Goal: Task Accomplishment & Management: Manage account settings

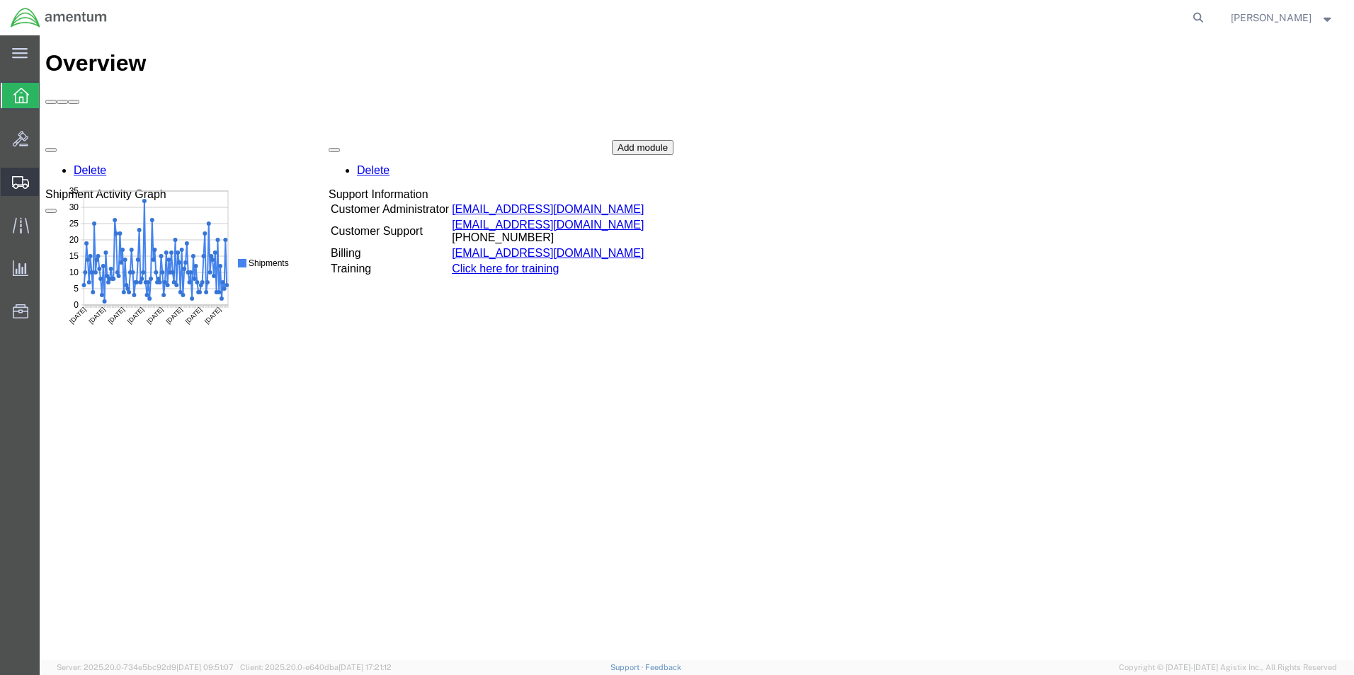
click at [19, 183] on icon at bounding box center [20, 182] width 17 height 13
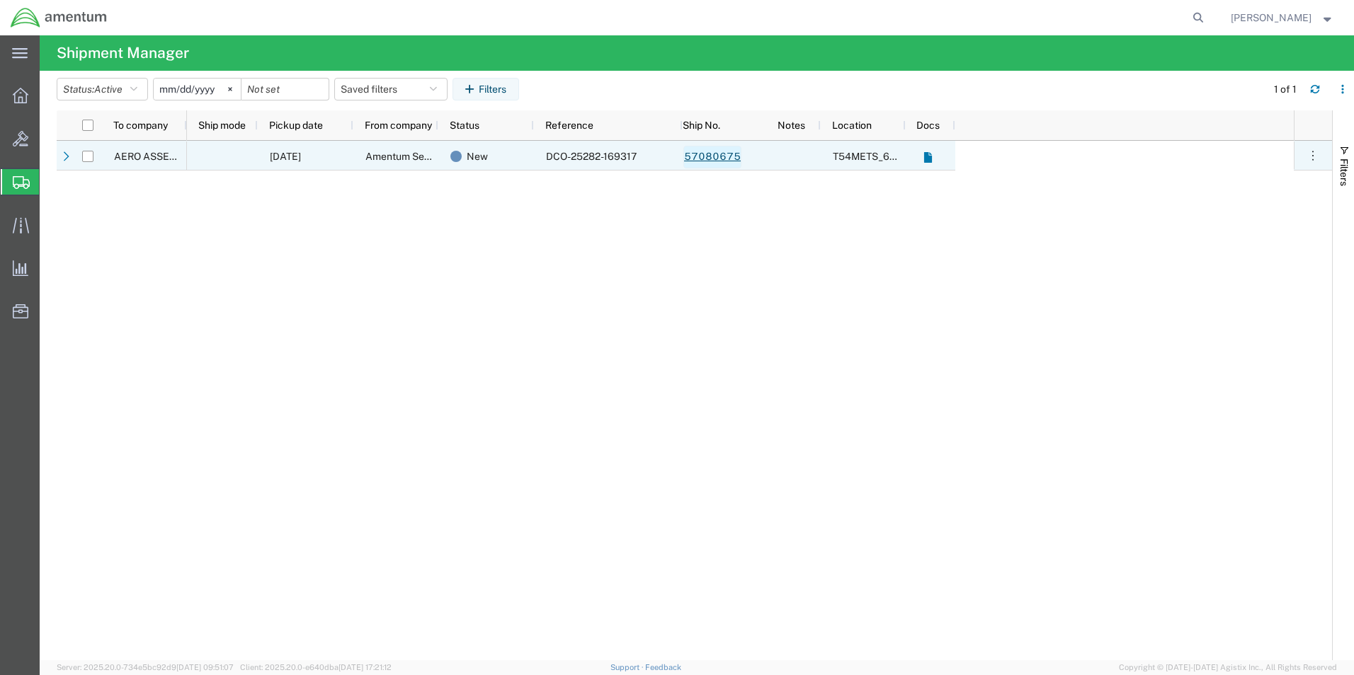
click at [697, 157] on link "57080675" at bounding box center [712, 157] width 58 height 23
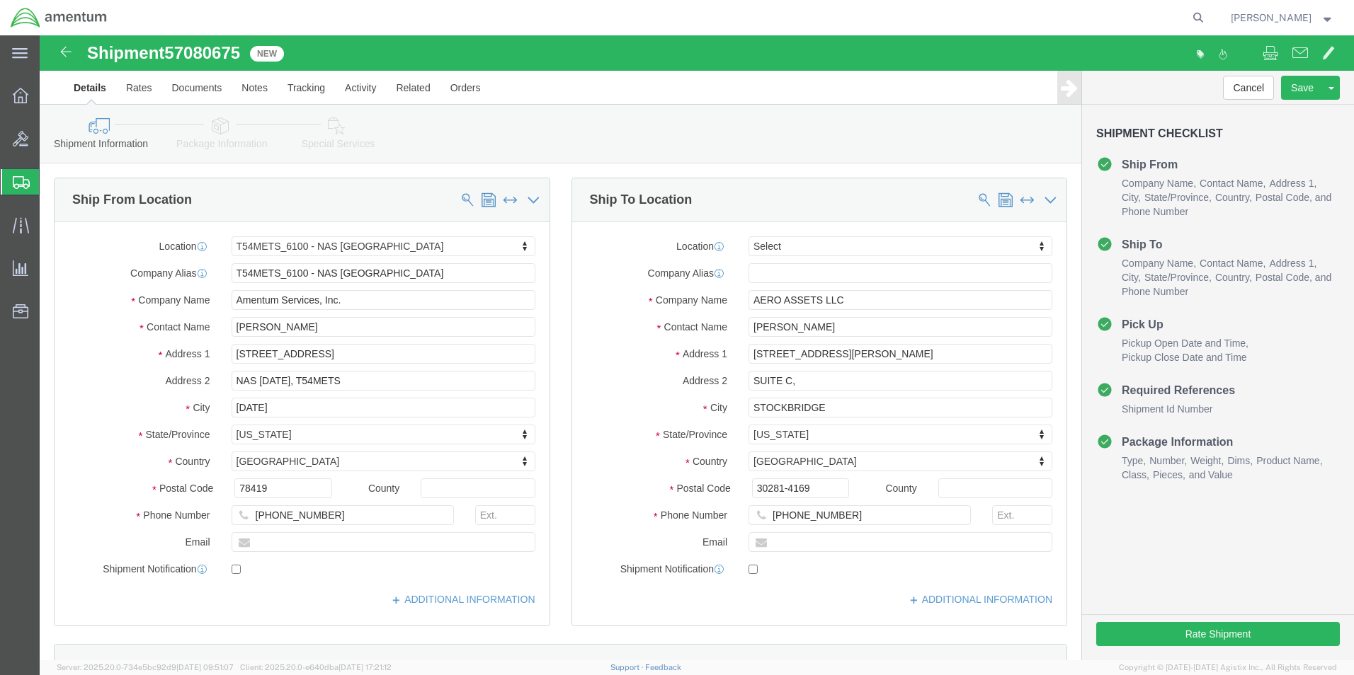
select select "67191"
select select
click input "AERO ASSETS LLC"
type input "A"
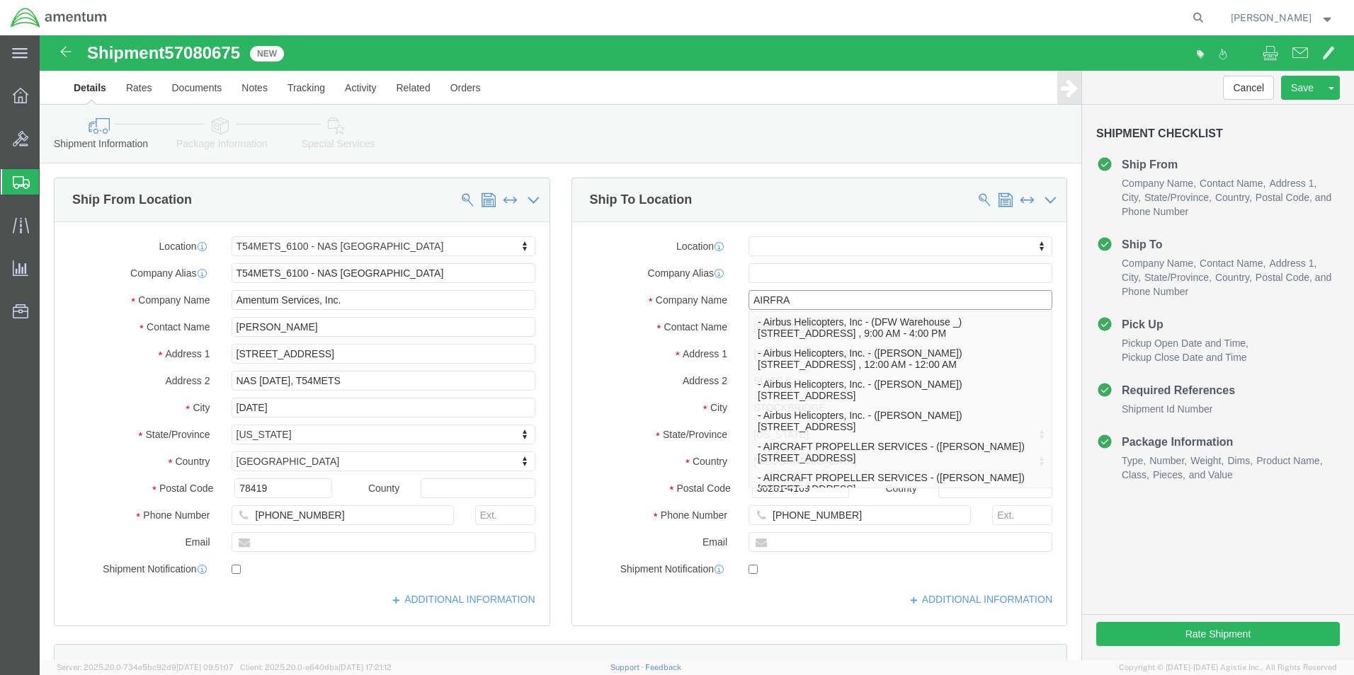
type input "AIRFRAM"
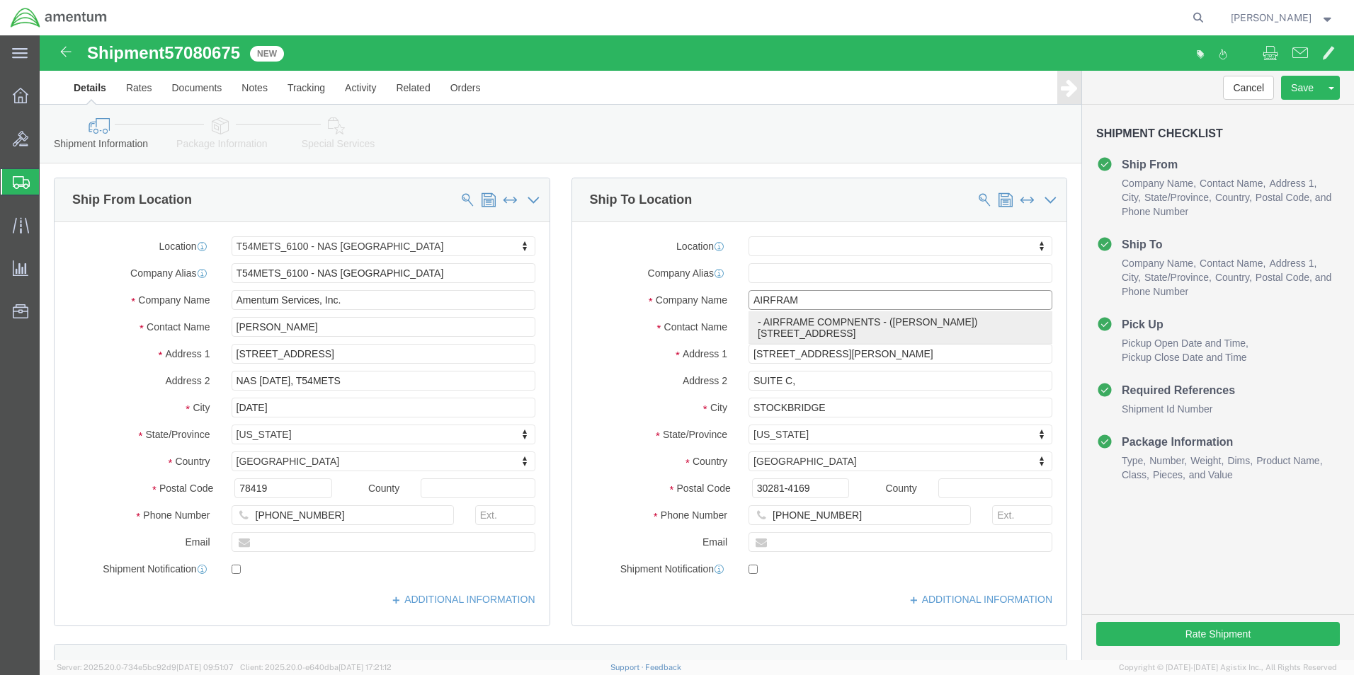
click p "- AIRFRAME COMPNENTS - ([PERSON_NAME]) [STREET_ADDRESS]"
select select "IN"
type input "AIRFRAME COMPNENTS"
click input "[PHONE_NUMBER]"
type input "[PHONE_NUMBER]"
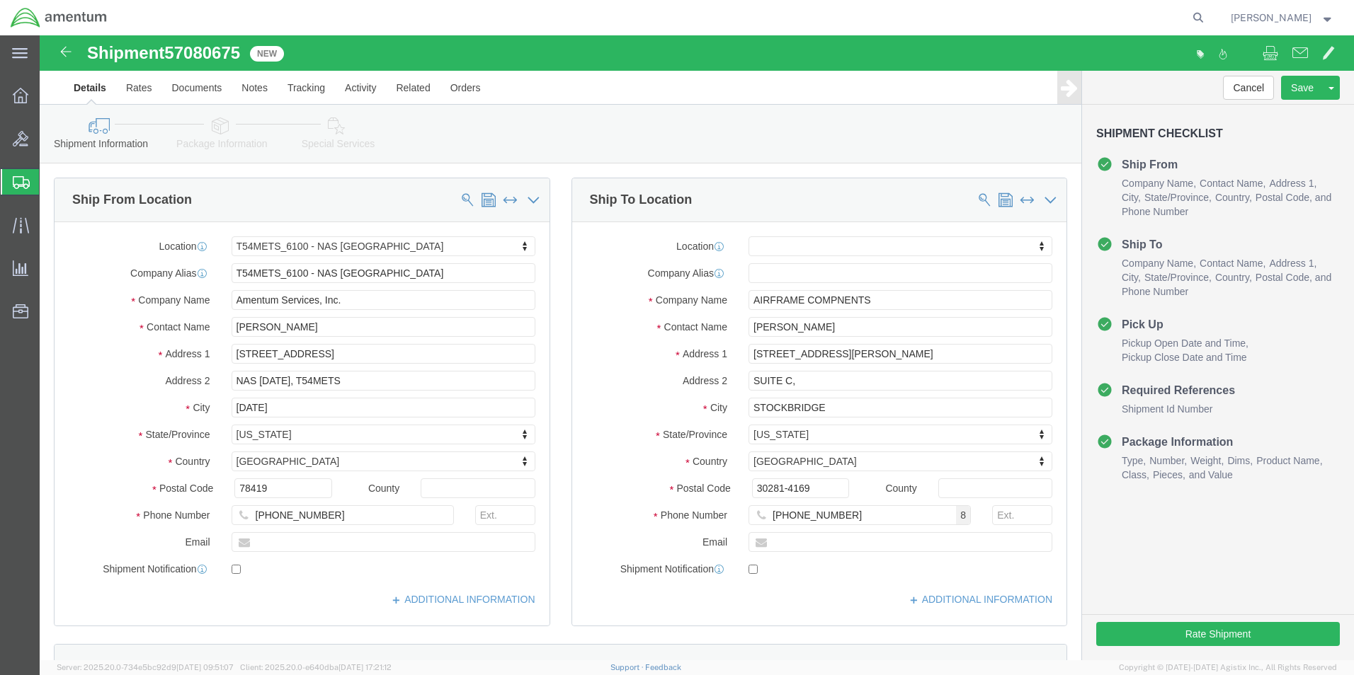
click div "Shipment Checklist Ship From Company Name Contact Name Address 1 City State/Pro…"
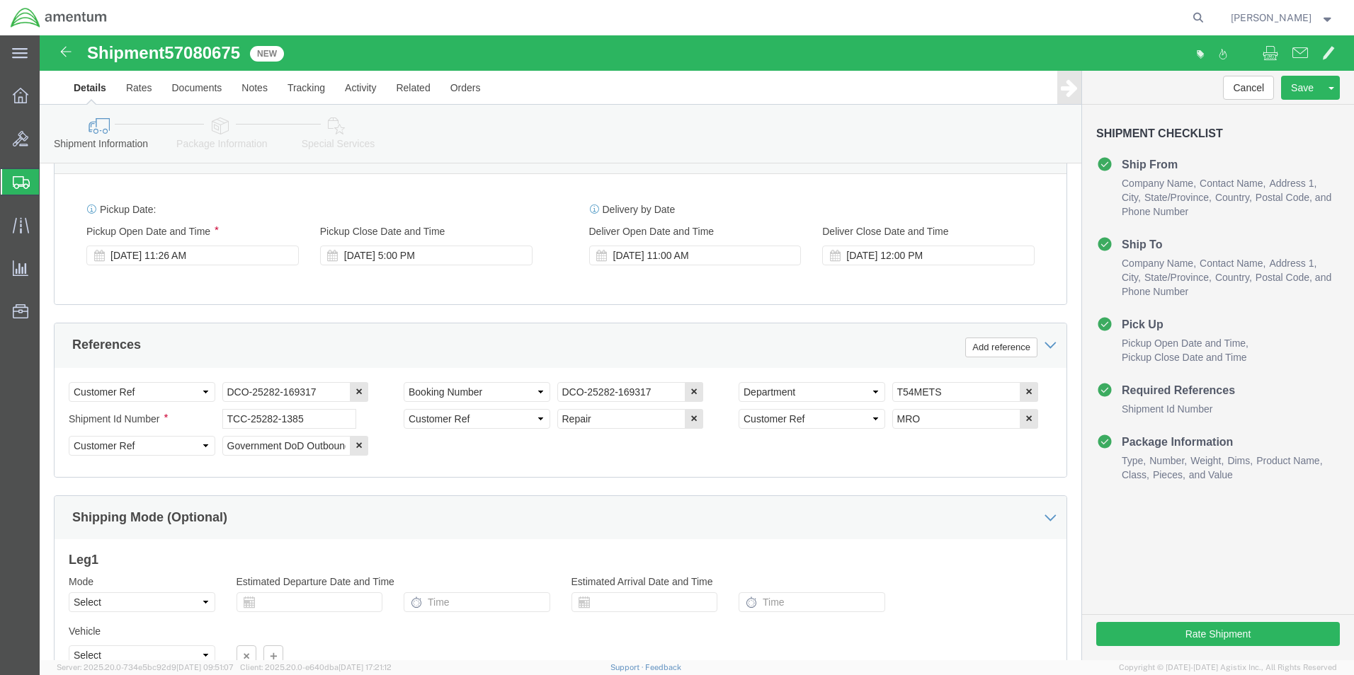
scroll to position [644, 0]
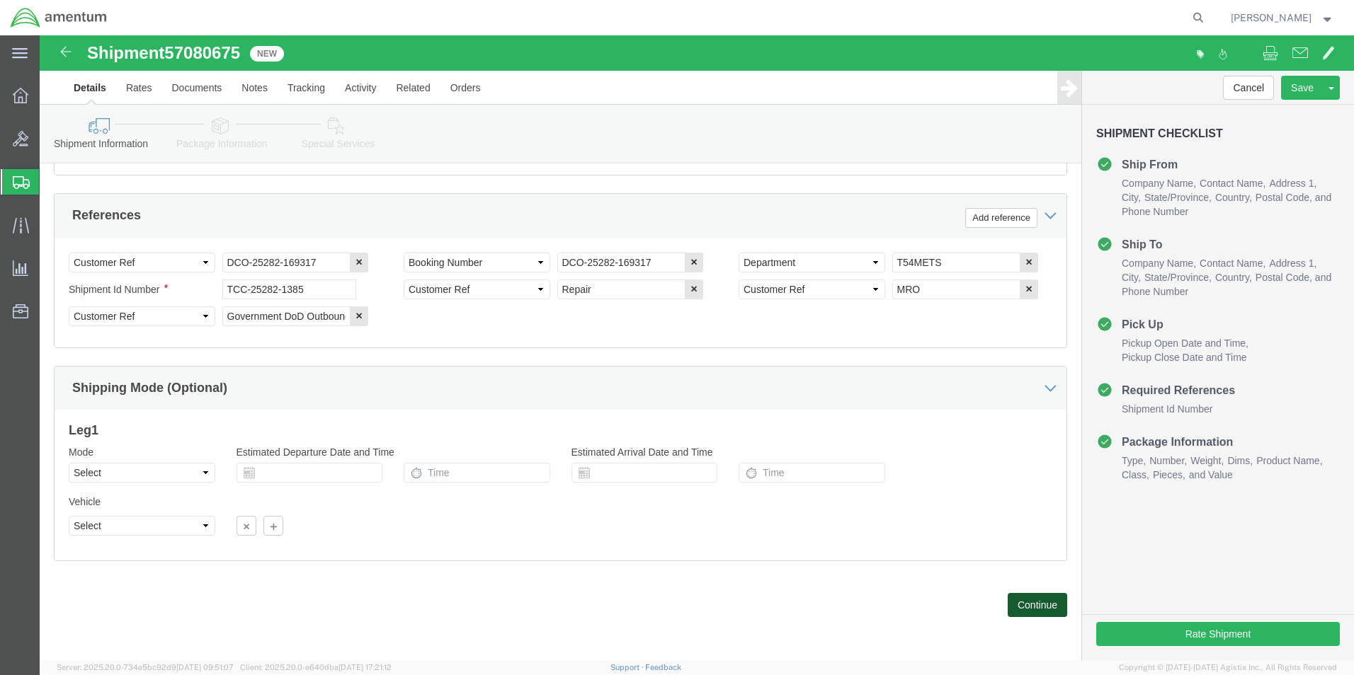
click button "Continue"
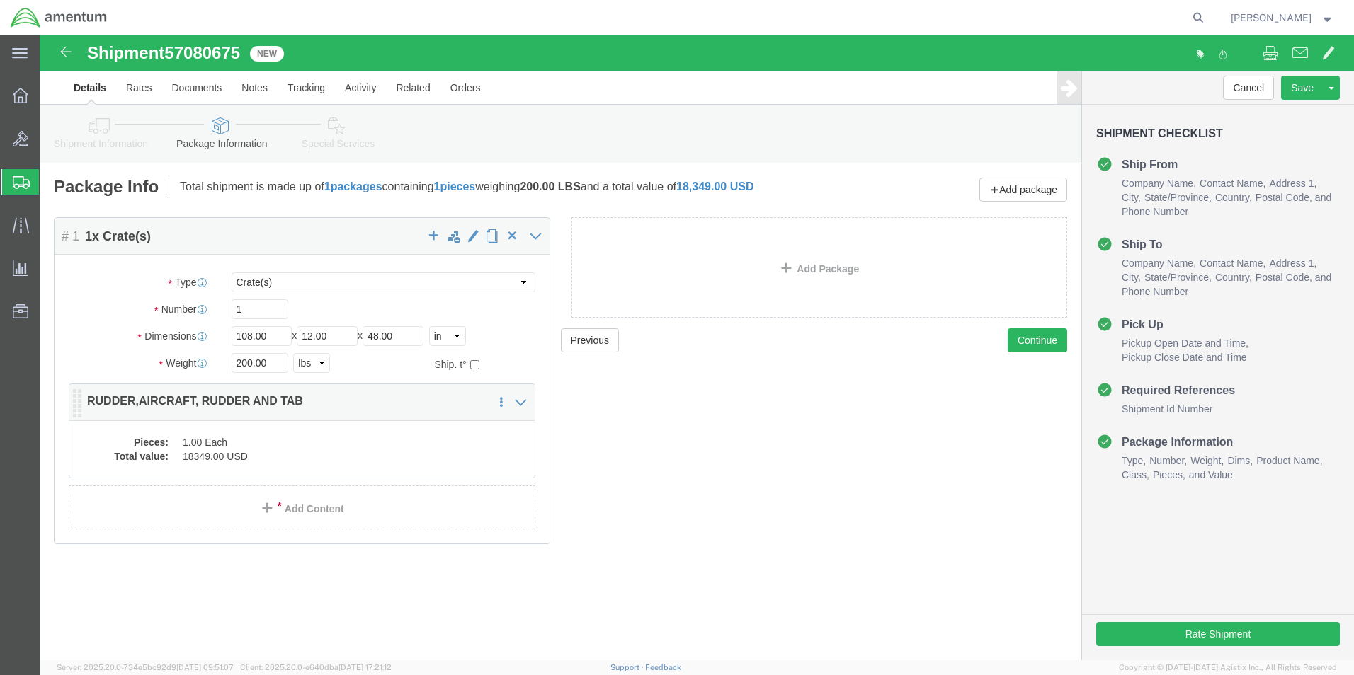
click p "RUDDER,AIRCRAFT, RUDDER AND TAB"
click dd "1.00 Each"
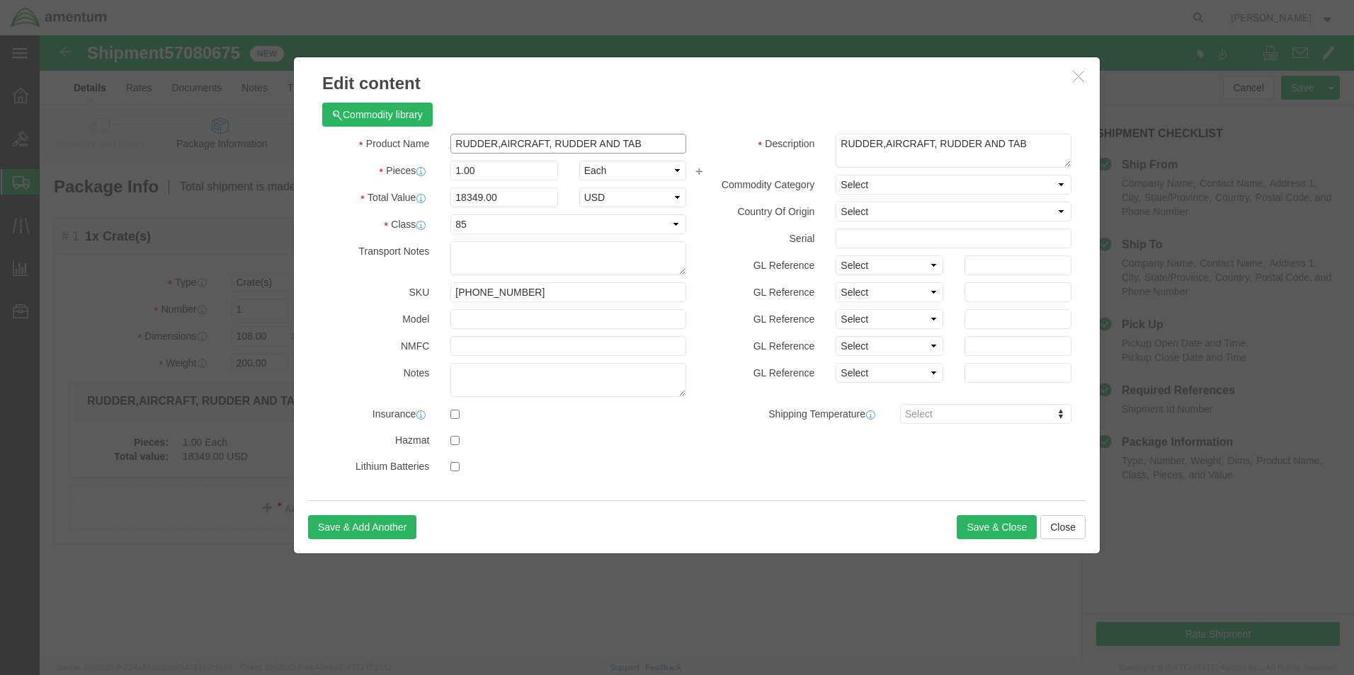
click input "RUDDER,AIRCRAFT, RUDDER AND TAB"
type input "[PHONE_NUMBER] S/N: LL50 RUDDER,AIRCRAFT, RUDDER AND TAB"
click button "Save & Close"
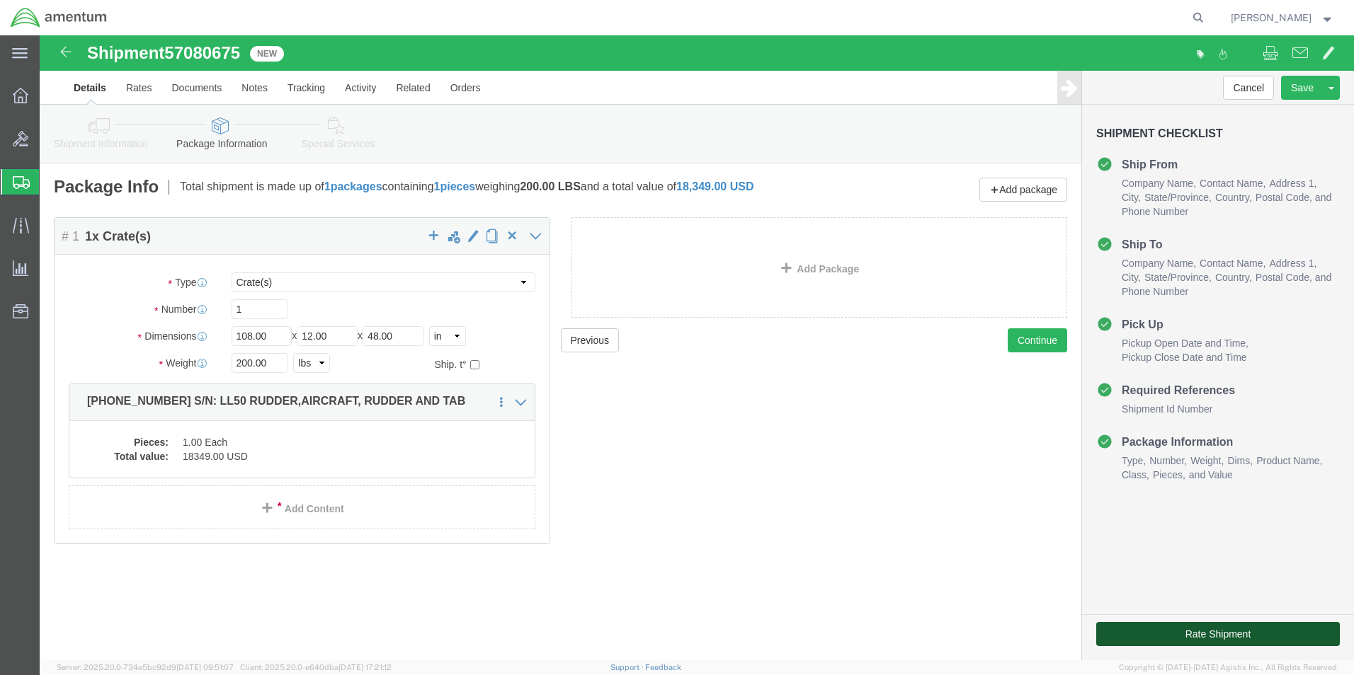
click button "Rate Shipment"
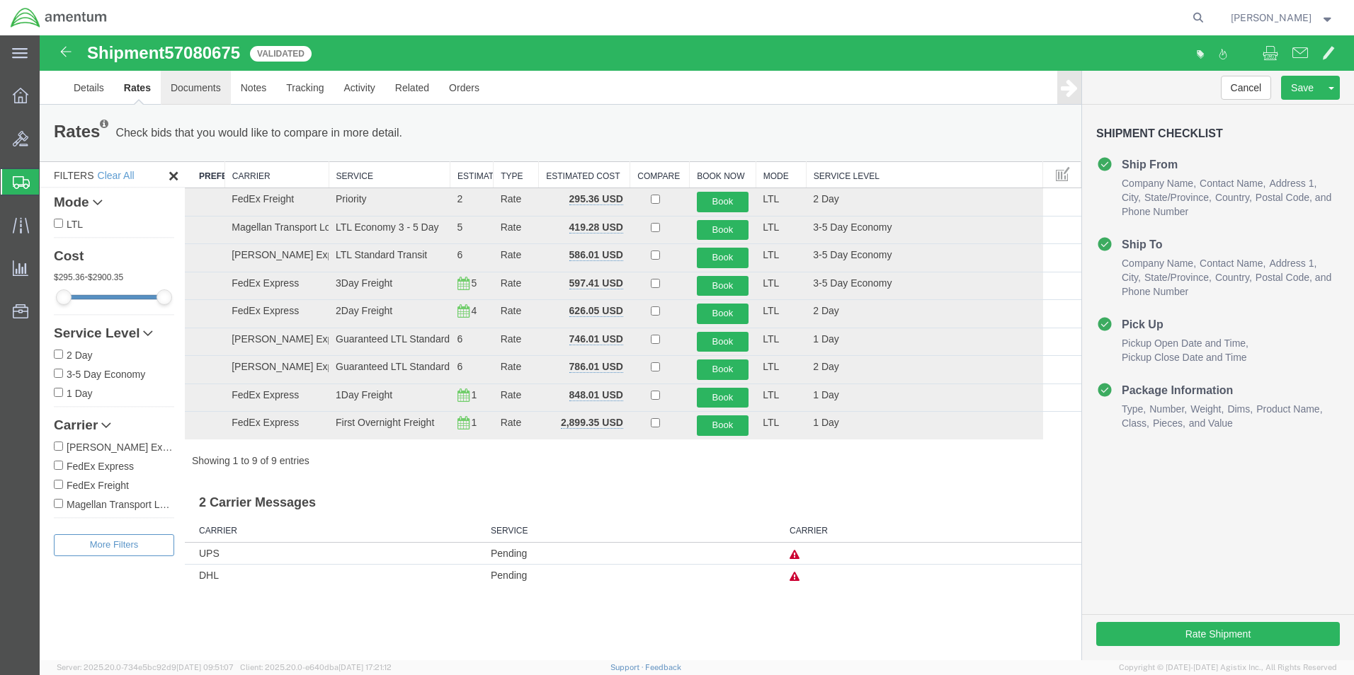
click at [191, 87] on link "Documents" at bounding box center [196, 88] width 70 height 34
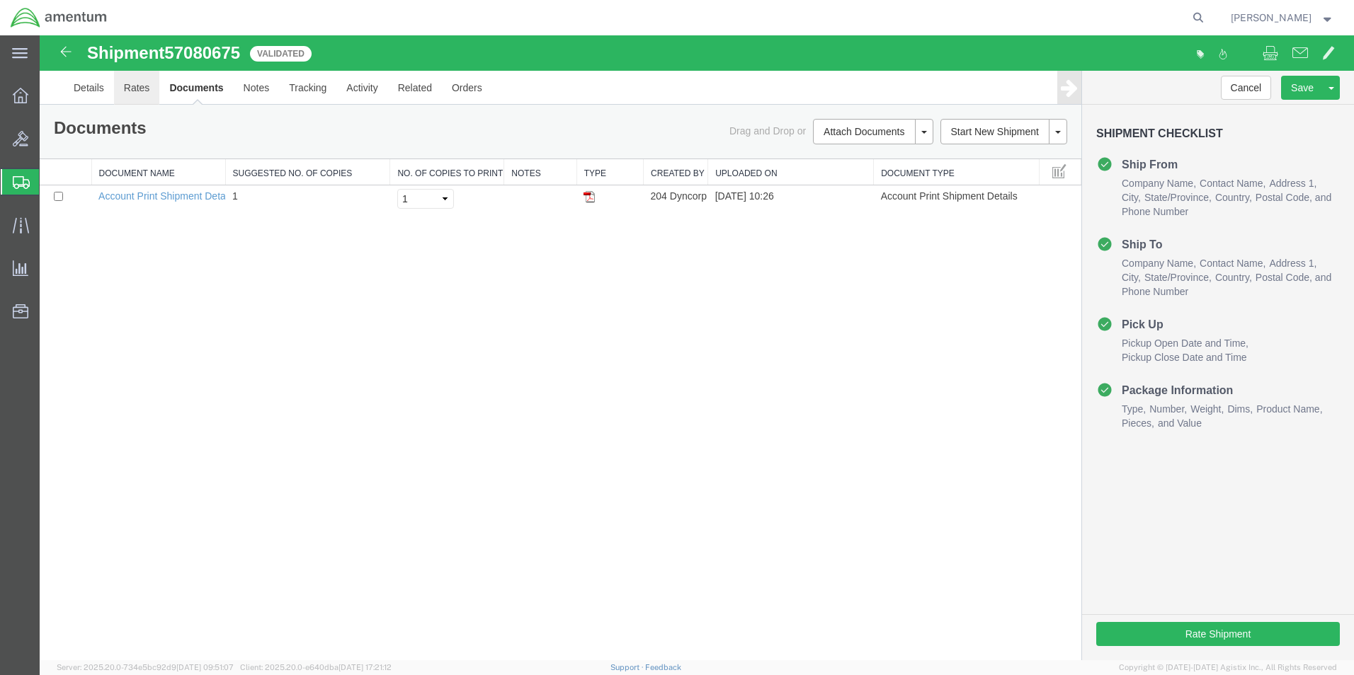
click at [138, 88] on link "Rates" at bounding box center [137, 88] width 46 height 34
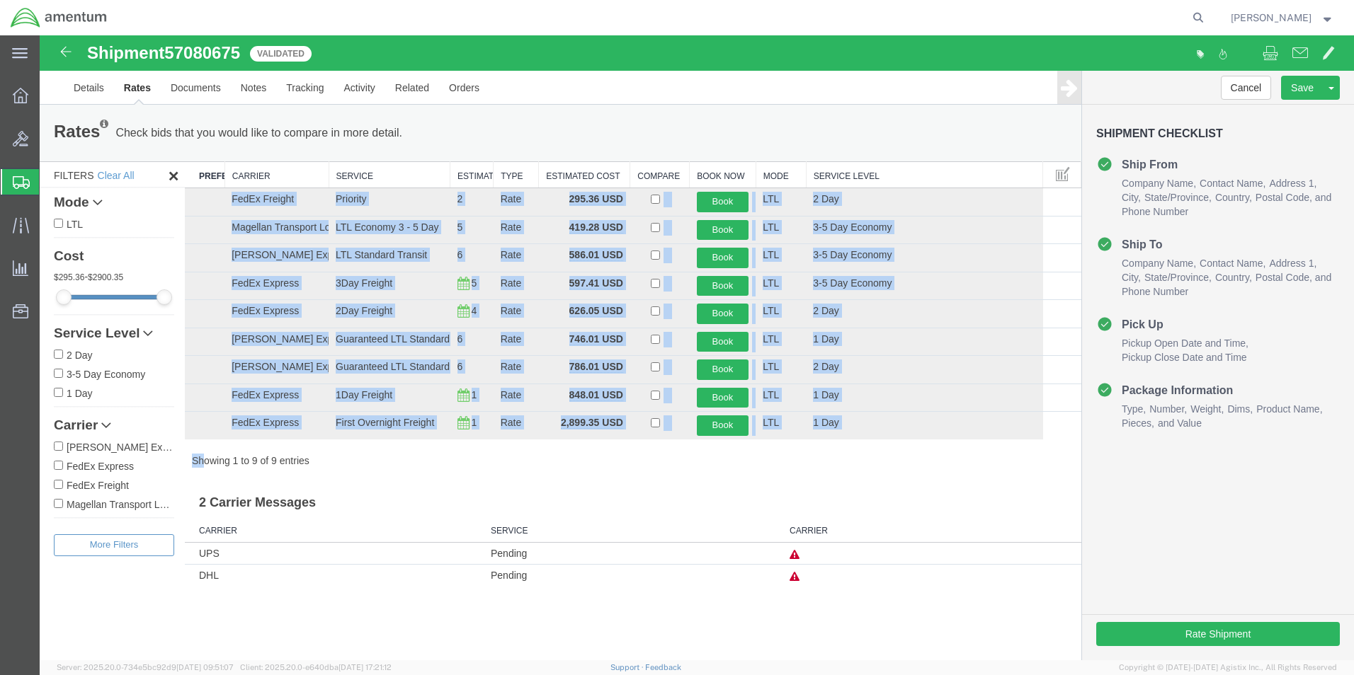
drag, startPoint x: 191, startPoint y: 197, endPoint x: 202, endPoint y: 445, distance: 248.0
click at [202, 445] on div "Search: Preferred Carrier Carrier Service Estimated Transit Type Estimated Cost…" at bounding box center [633, 314] width 896 height 307
drag, startPoint x: 202, startPoint y: 443, endPoint x: 198, endPoint y: 425, distance: 18.0
click at [1269, 54] on span at bounding box center [1270, 52] width 16 height 17
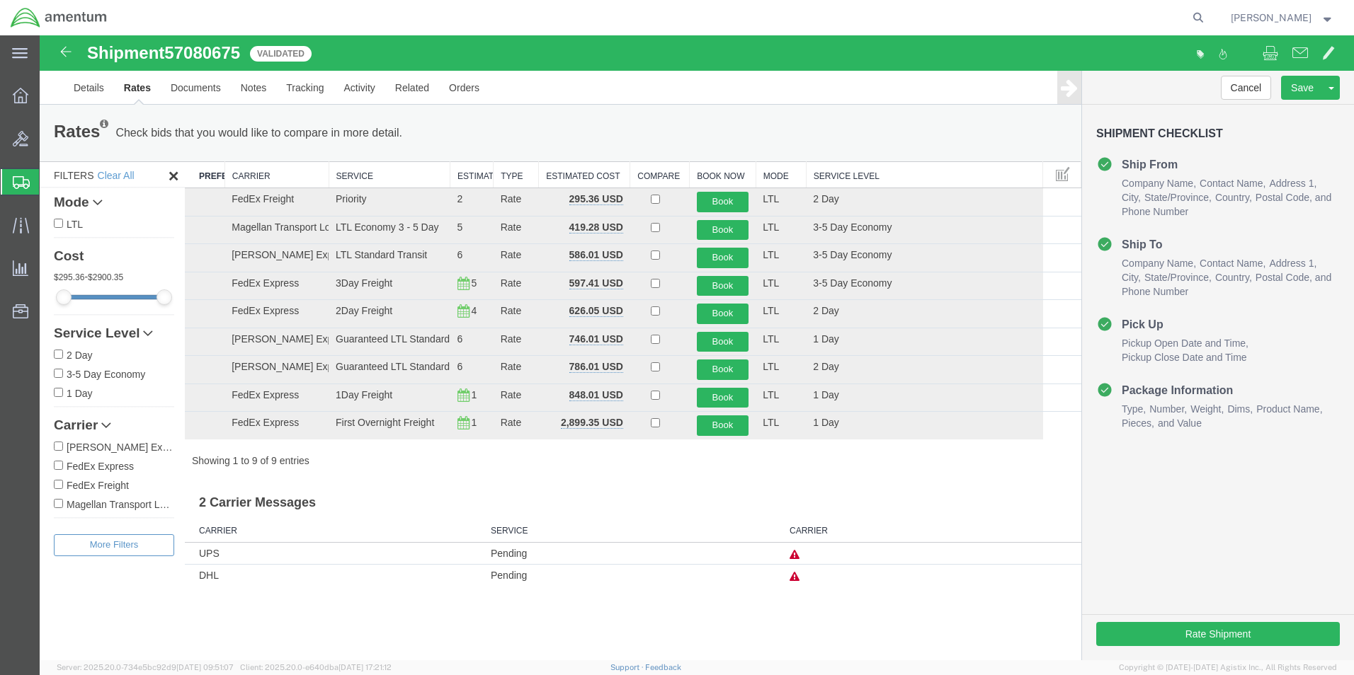
click at [559, 118] on div "Rates Check bids that you would like to compare in more detail. Compare Filter" at bounding box center [560, 133] width 1041 height 57
click at [1266, 50] on span at bounding box center [1270, 52] width 16 height 17
click at [801, 105] on div "Rates Check bids that you would like to compare in more detail. Compare Filter" at bounding box center [560, 133] width 1041 height 57
click at [716, 198] on button "Book" at bounding box center [723, 202] width 52 height 21
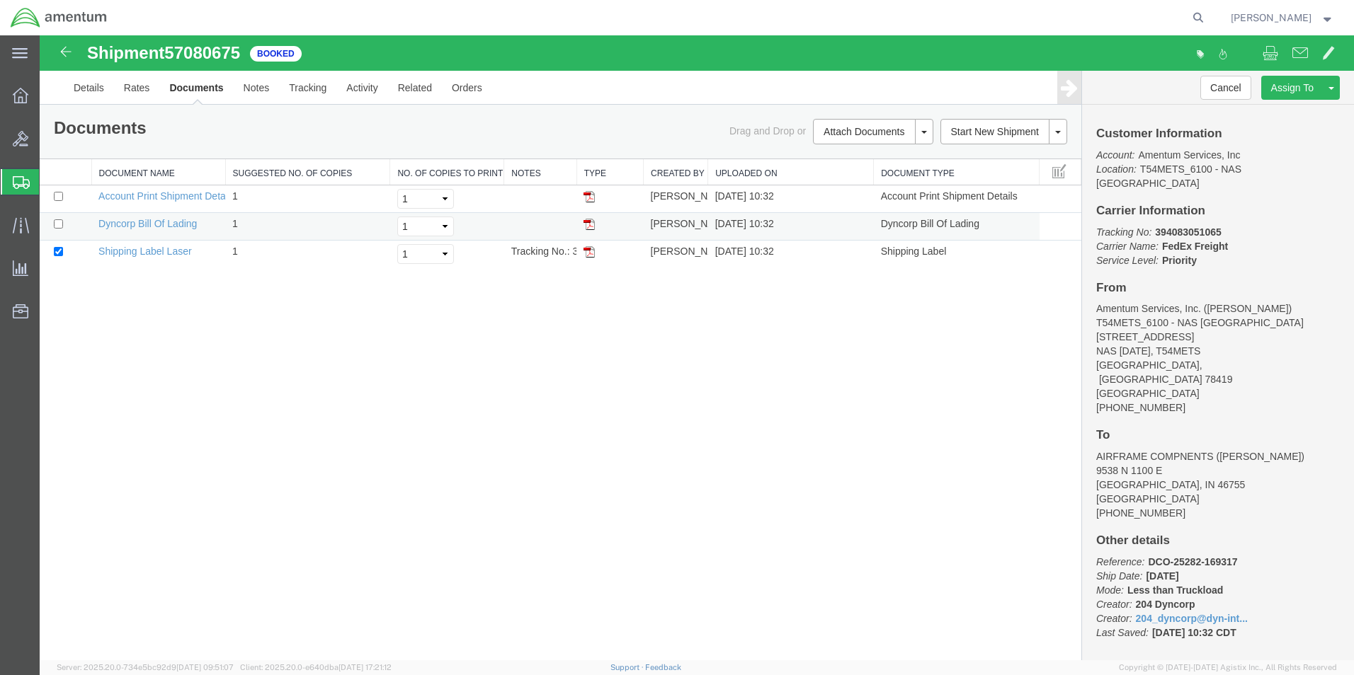
click at [587, 222] on img at bounding box center [588, 224] width 11 height 11
click at [591, 256] on img at bounding box center [588, 251] width 11 height 11
click at [16, 183] on icon at bounding box center [21, 182] width 17 height 13
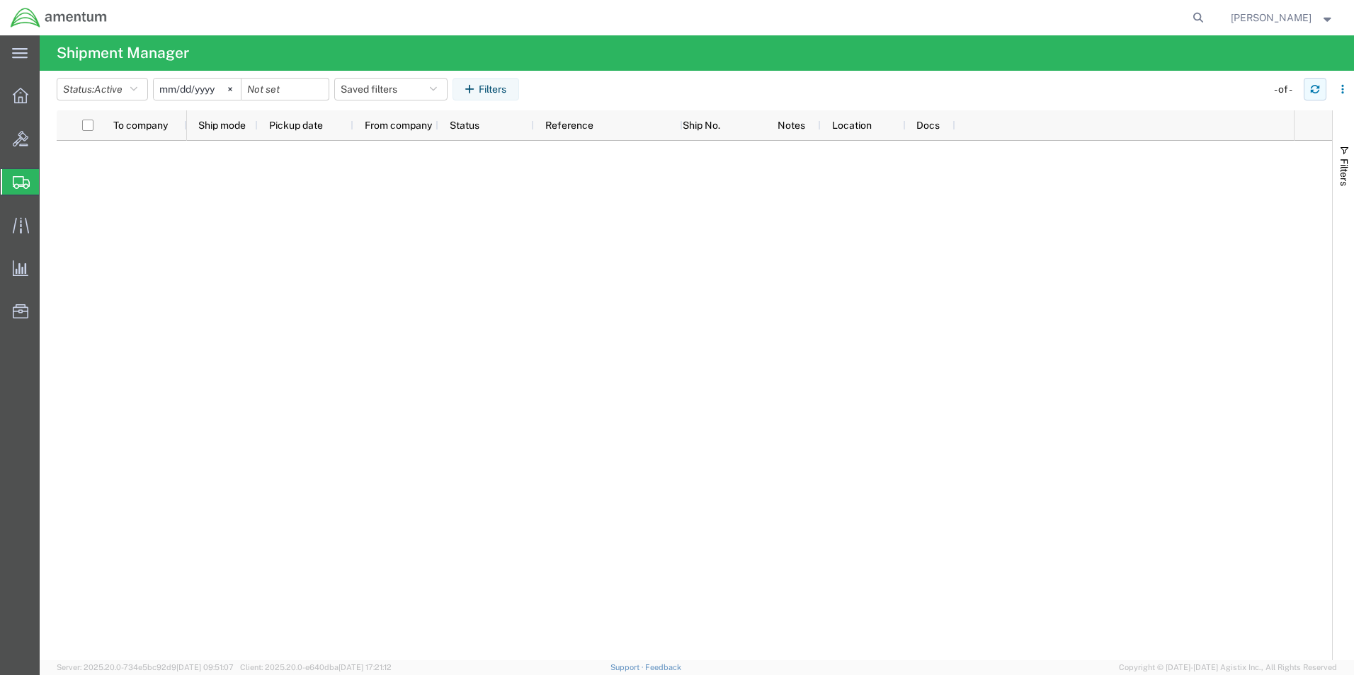
click at [1311, 88] on icon "button" at bounding box center [1314, 87] width 8 height 4
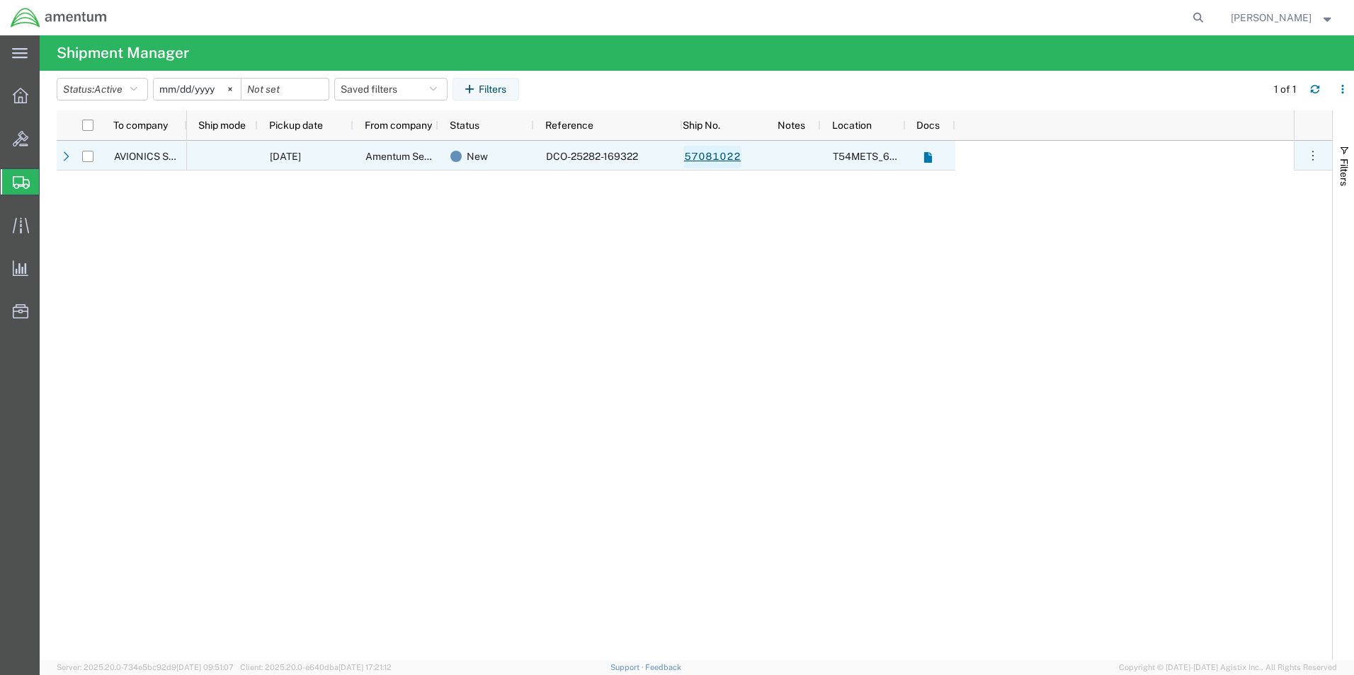
click at [721, 159] on link "57081022" at bounding box center [712, 157] width 58 height 23
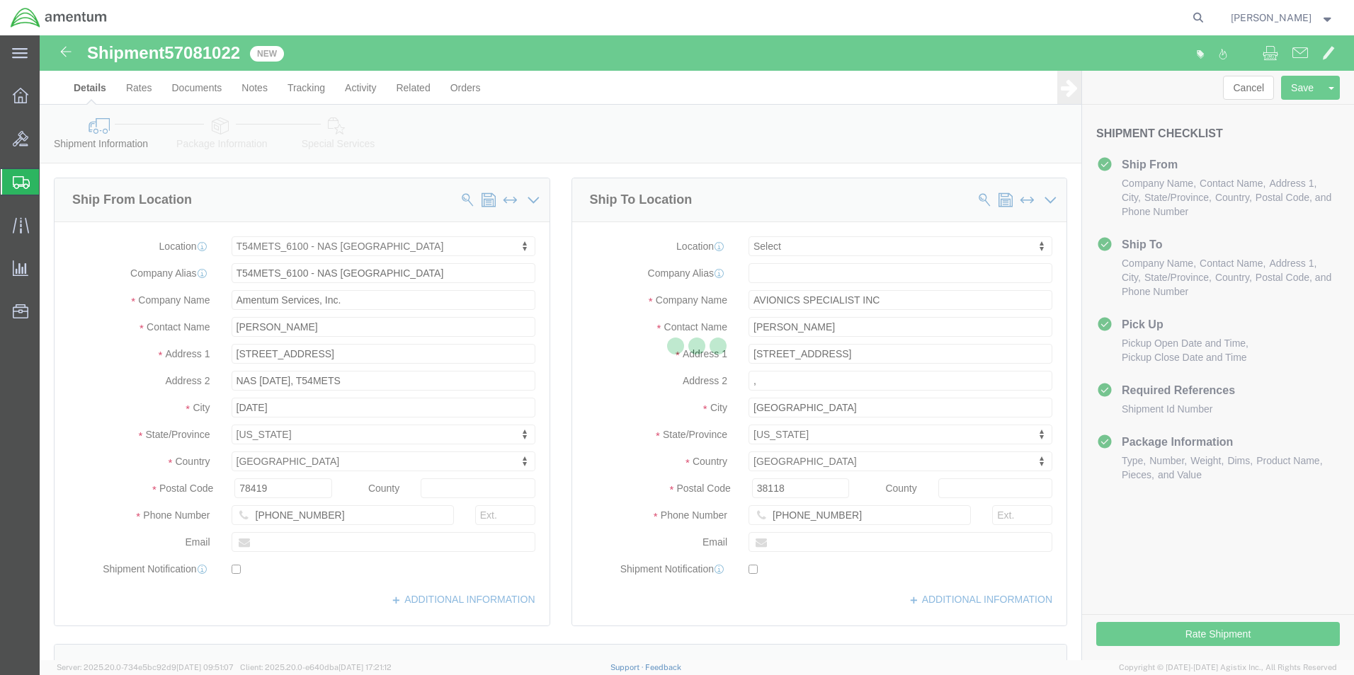
select select "67191"
select select
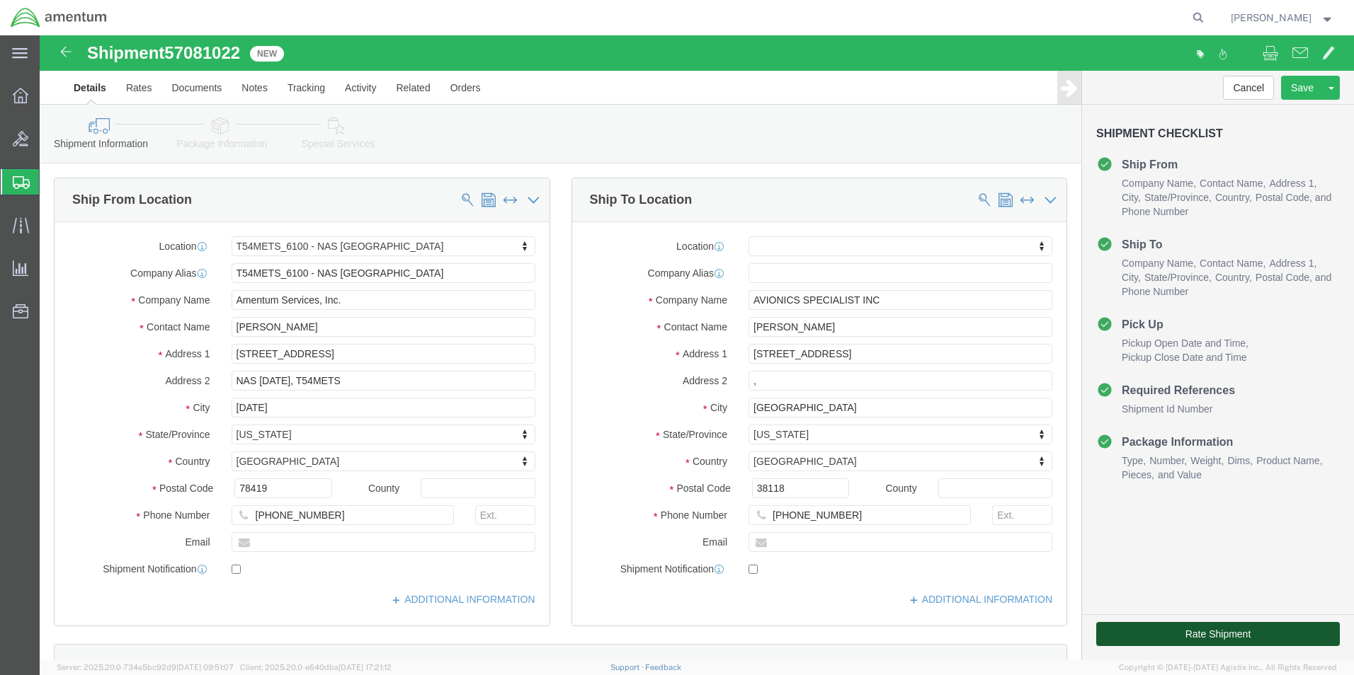
click button "Rate Shipment"
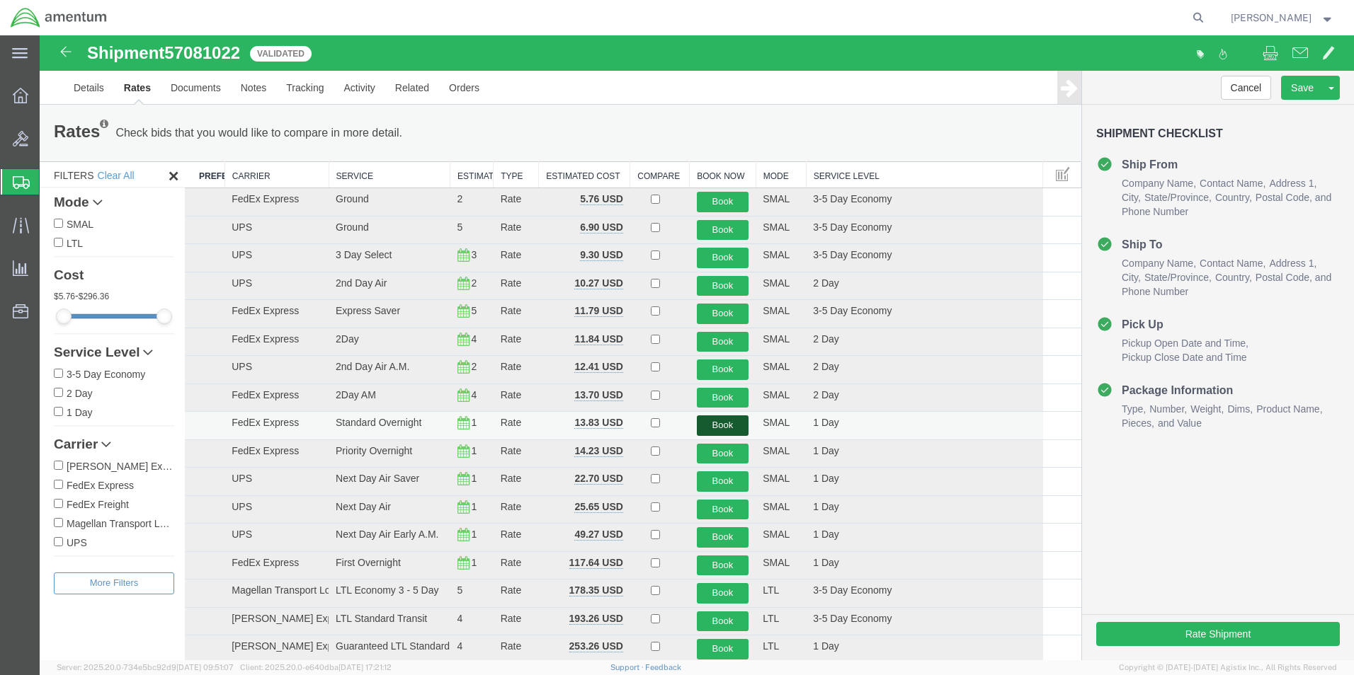
click at [728, 426] on button "Book" at bounding box center [723, 426] width 52 height 21
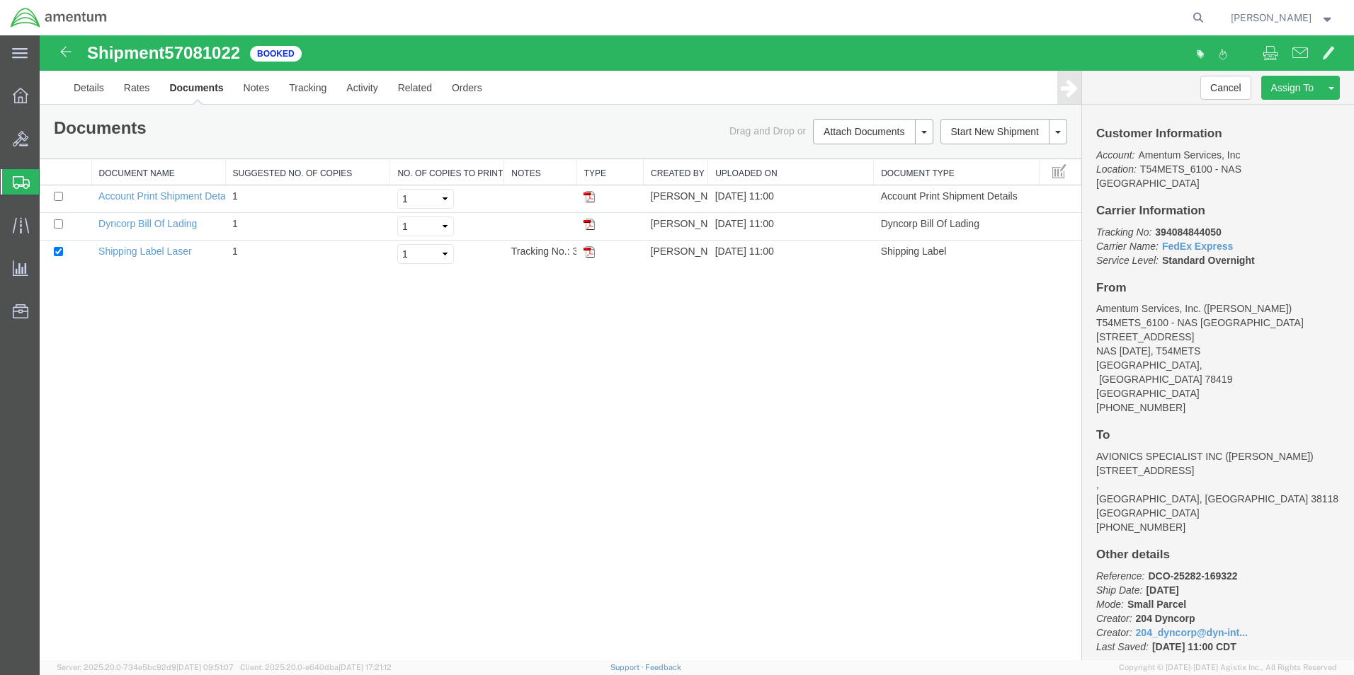
drag, startPoint x: 592, startPoint y: 251, endPoint x: 580, endPoint y: 280, distance: 32.1
click at [592, 251] on img at bounding box center [588, 251] width 11 height 11
click at [16, 183] on icon at bounding box center [21, 182] width 17 height 13
